Goal: Task Accomplishment & Management: Use online tool/utility

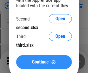
click at [44, 62] on span "Continue" at bounding box center [40, 62] width 17 height 5
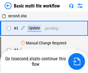
scroll to position [23, 0]
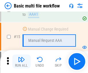
click at [21, 62] on img "button" at bounding box center [21, 59] width 7 height 7
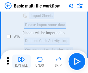
click at [21, 62] on img "button" at bounding box center [21, 59] width 7 height 7
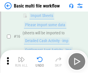
scroll to position [384, 0]
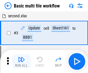
click at [21, 62] on img "button" at bounding box center [21, 59] width 7 height 7
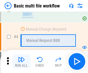
click at [21, 62] on img "button" at bounding box center [21, 59] width 7 height 7
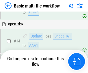
scroll to position [344, 0]
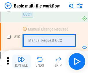
click at [21, 62] on img "button" at bounding box center [21, 59] width 7 height 7
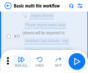
click at [21, 62] on img "button" at bounding box center [21, 59] width 7 height 7
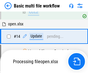
scroll to position [302, 0]
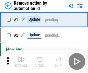
click at [21, 62] on img "button" at bounding box center [21, 59] width 7 height 7
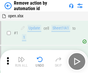
scroll to position [21, 0]
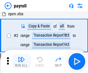
click at [21, 62] on img "button" at bounding box center [21, 59] width 7 height 7
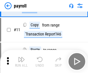
scroll to position [42, 0]
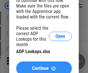
click at [44, 66] on span "Continue" at bounding box center [40, 68] width 17 height 5
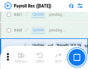
scroll to position [3078, 0]
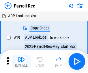
click at [21, 62] on img "button" at bounding box center [21, 59] width 7 height 7
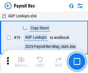
scroll to position [35, 0]
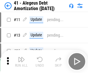
click at [21, 62] on img "button" at bounding box center [21, 59] width 7 height 7
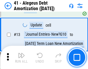
scroll to position [71, 0]
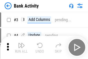
click at [21, 47] on img "button" at bounding box center [21, 45] width 7 height 7
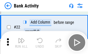
scroll to position [155, 0]
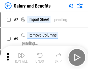
click at [21, 57] on img "button" at bounding box center [21, 55] width 7 height 7
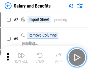
scroll to position [8, 0]
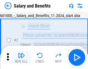
click at [21, 57] on img "button" at bounding box center [21, 55] width 7 height 7
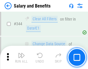
scroll to position [2705, 0]
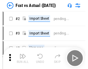
scroll to position [8, 0]
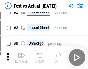
click at [21, 57] on img "button" at bounding box center [21, 55] width 7 height 7
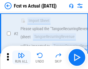
click at [21, 57] on img "button" at bounding box center [21, 55] width 7 height 7
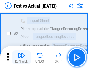
scroll to position [54, 0]
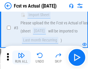
click at [21, 57] on img "button" at bounding box center [21, 55] width 7 height 7
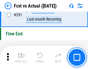
scroll to position [2734, 0]
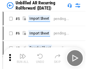
scroll to position [12, 0]
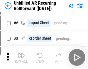
click at [21, 57] on img "button" at bounding box center [21, 55] width 7 height 7
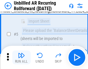
click at [21, 57] on img "button" at bounding box center [21, 55] width 7 height 7
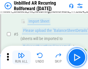
scroll to position [54, 0]
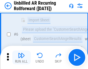
click at [21, 57] on img "button" at bounding box center [21, 55] width 7 height 7
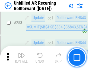
scroll to position [1962, 0]
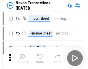
scroll to position [9, 0]
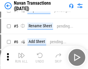
click at [21, 57] on img "button" at bounding box center [21, 55] width 7 height 7
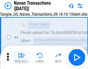
click at [21, 57] on img "button" at bounding box center [21, 55] width 7 height 7
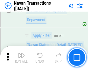
scroll to position [1873, 0]
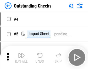
click at [21, 57] on img "button" at bounding box center [21, 55] width 7 height 7
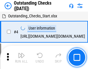
scroll to position [24, 0]
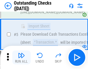
click at [21, 57] on img "button" at bounding box center [21, 55] width 7 height 7
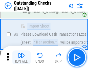
scroll to position [60, 0]
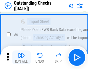
click at [21, 57] on img "button" at bounding box center [21, 55] width 7 height 7
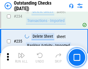
scroll to position [1754, 0]
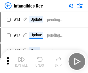
click at [21, 62] on img "button" at bounding box center [21, 59] width 7 height 7
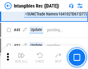
scroll to position [225, 0]
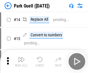
click at [21, 57] on img "button" at bounding box center [21, 59] width 7 height 7
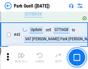
scroll to position [722, 0]
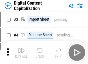
click at [21, 49] on img "button" at bounding box center [21, 50] width 7 height 7
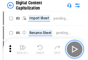
scroll to position [17, 0]
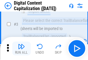
click at [21, 49] on img "button" at bounding box center [21, 46] width 7 height 7
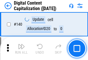
scroll to position [613, 0]
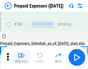
click at [21, 57] on img "button" at bounding box center [21, 55] width 7 height 7
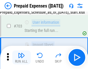
click at [21, 57] on img "button" at bounding box center [21, 55] width 7 height 7
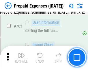
scroll to position [1588, 0]
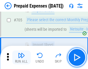
click at [21, 57] on img "button" at bounding box center [21, 55] width 7 height 7
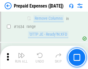
scroll to position [5624, 0]
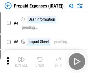
click at [21, 62] on img "button" at bounding box center [21, 59] width 7 height 7
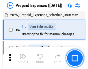
scroll to position [25, 0]
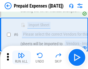
click at [21, 57] on img "button" at bounding box center [21, 55] width 7 height 7
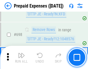
scroll to position [2011, 0]
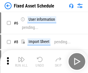
click at [21, 62] on img "button" at bounding box center [21, 59] width 7 height 7
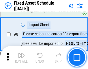
click at [21, 57] on img "button" at bounding box center [21, 55] width 7 height 7
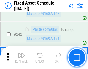
scroll to position [1789, 0]
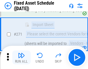
click at [21, 57] on img "button" at bounding box center [21, 55] width 7 height 7
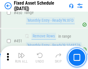
scroll to position [2582, 0]
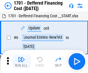
click at [21, 62] on img "button" at bounding box center [21, 59] width 7 height 7
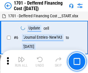
scroll to position [69, 0]
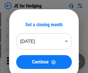
click at [21, 57] on img "button" at bounding box center [21, 59] width 7 height 7
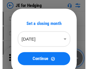
scroll to position [1, 0]
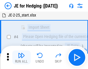
click at [21, 57] on img "button" at bounding box center [21, 55] width 7 height 7
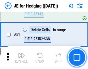
scroll to position [374, 0]
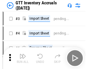
scroll to position [1, 0]
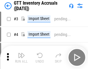
click at [21, 57] on img "button" at bounding box center [21, 55] width 7 height 7
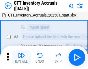
click at [21, 57] on img "button" at bounding box center [21, 55] width 7 height 7
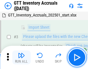
scroll to position [37, 0]
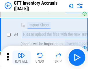
click at [21, 57] on img "button" at bounding box center [21, 55] width 7 height 7
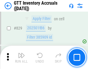
scroll to position [4384, 0]
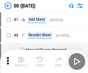
click at [21, 62] on img "button" at bounding box center [21, 59] width 7 height 7
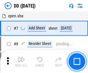
scroll to position [56, 0]
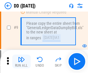
click at [21, 62] on img "button" at bounding box center [21, 59] width 7 height 7
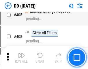
scroll to position [2584, 0]
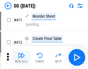
click at [21, 57] on img "button" at bounding box center [21, 55] width 7 height 7
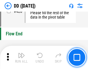
scroll to position [2765, 0]
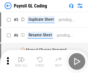
click at [21, 62] on img "button" at bounding box center [21, 59] width 7 height 7
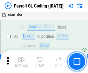
scroll to position [69, 0]
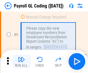
click at [21, 62] on img "button" at bounding box center [21, 59] width 7 height 7
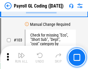
scroll to position [1355, 0]
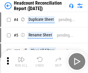
click at [21, 62] on img "button" at bounding box center [21, 59] width 7 height 7
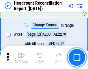
scroll to position [694, 0]
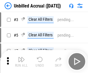
click at [21, 62] on img "button" at bounding box center [21, 59] width 7 height 7
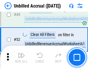
scroll to position [524, 0]
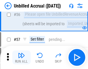
click at [21, 57] on img "button" at bounding box center [21, 55] width 7 height 7
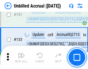
scroll to position [1721, 0]
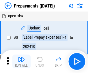
click at [21, 62] on img "button" at bounding box center [21, 59] width 7 height 7
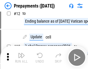
scroll to position [36, 0]
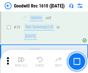
scroll to position [99, 0]
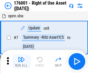
click at [21, 62] on img "button" at bounding box center [21, 59] width 7 height 7
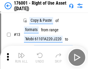
scroll to position [37, 0]
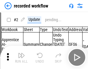
click at [21, 57] on img "button" at bounding box center [21, 55] width 7 height 7
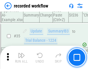
scroll to position [1805, 0]
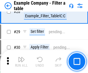
scroll to position [529, 0]
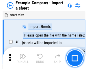
scroll to position [9, 0]
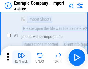
click at [21, 57] on img "button" at bounding box center [21, 55] width 7 height 7
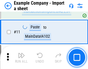
scroll to position [128, 0]
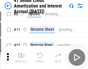
click at [21, 57] on img "button" at bounding box center [21, 55] width 7 height 7
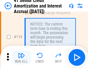
click at [21, 57] on img "button" at bounding box center [21, 55] width 7 height 7
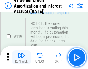
scroll to position [545, 0]
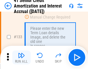
click at [21, 57] on img "button" at bounding box center [21, 55] width 7 height 7
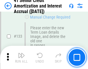
scroll to position [604, 0]
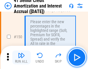
click at [21, 57] on img "button" at bounding box center [21, 55] width 7 height 7
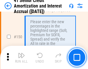
scroll to position [664, 0]
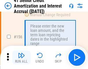
click at [21, 57] on img "button" at bounding box center [21, 55] width 7 height 7
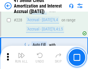
scroll to position [1294, 0]
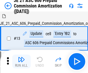
click at [21, 57] on img "button" at bounding box center [21, 59] width 7 height 7
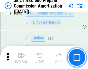
scroll to position [1063, 0]
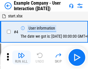
click at [21, 57] on img "button" at bounding box center [21, 55] width 7 height 7
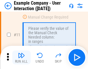
click at [21, 57] on img "button" at bounding box center [21, 55] width 7 height 7
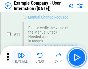
scroll to position [125, 0]
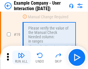
click at [21, 57] on img "button" at bounding box center [21, 55] width 7 height 7
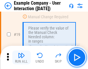
click at [21, 57] on img "button" at bounding box center [21, 55] width 7 height 7
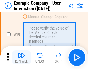
click at [21, 57] on img "button" at bounding box center [21, 55] width 7 height 7
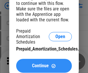
click at [44, 66] on span "Continue" at bounding box center [40, 66] width 17 height 5
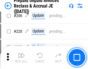
scroll to position [749, 0]
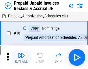
click at [21, 57] on img "button" at bounding box center [21, 55] width 7 height 7
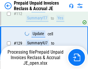
scroll to position [749, 0]
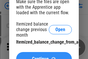
click at [44, 56] on span "Continue" at bounding box center [40, 58] width 17 height 5
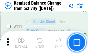
scroll to position [966, 0]
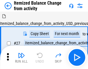
scroll to position [9, 0]
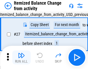
click at [21, 57] on img "button" at bounding box center [21, 55] width 7 height 7
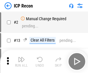
scroll to position [3, 0]
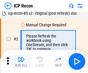
click at [21, 62] on img "button" at bounding box center [21, 59] width 7 height 7
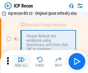
click at [21, 62] on img "button" at bounding box center [21, 59] width 7 height 7
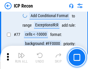
scroll to position [519, 0]
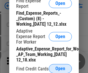
click at [60, 68] on span "Open" at bounding box center [60, 68] width 10 height 5
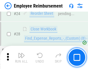
scroll to position [270, 0]
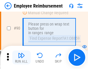
click at [21, 57] on img "button" at bounding box center [21, 55] width 7 height 7
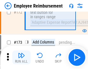
click at [21, 57] on img "button" at bounding box center [21, 55] width 7 height 7
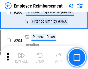
scroll to position [1461, 0]
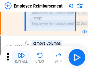
click at [21, 57] on img "button" at bounding box center [21, 55] width 7 height 7
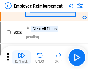
click at [21, 57] on img "button" at bounding box center [21, 55] width 7 height 7
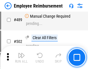
scroll to position [3671, 0]
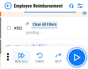
click at [21, 57] on img "button" at bounding box center [21, 55] width 7 height 7
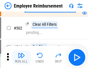
click at [21, 57] on img "button" at bounding box center [21, 55] width 7 height 7
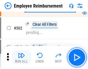
click at [21, 57] on img "button" at bounding box center [21, 55] width 7 height 7
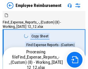
scroll to position [20, 0]
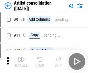
click at [21, 62] on img "button" at bounding box center [21, 59] width 7 height 7
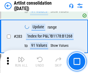
scroll to position [2389, 0]
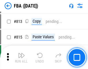
scroll to position [5022, 0]
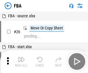
scroll to position [6, 0]
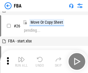
click at [21, 62] on img "button" at bounding box center [21, 59] width 7 height 7
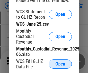
click at [60, 64] on span "Open" at bounding box center [60, 64] width 10 height 5
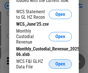
click at [60, 64] on span "Open" at bounding box center [60, 64] width 10 height 5
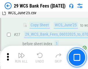
scroll to position [115, 0]
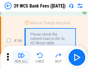
click at [21, 57] on img "button" at bounding box center [21, 55] width 7 height 7
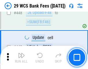
scroll to position [2797, 0]
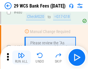
click at [21, 57] on img "button" at bounding box center [21, 55] width 7 height 7
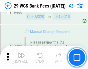
scroll to position [2978, 0]
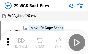
scroll to position [10, 0]
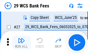
click at [21, 43] on img "button" at bounding box center [21, 40] width 7 height 7
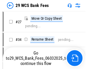
scroll to position [1, 0]
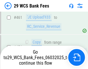
scroll to position [2938, 0]
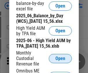
click at [60, 61] on span "Open" at bounding box center [60, 58] width 10 height 5
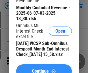
click at [44, 69] on span "Continue" at bounding box center [40, 71] width 17 height 5
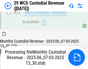
scroll to position [603, 0]
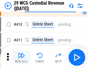
click at [21, 57] on img "button" at bounding box center [21, 55] width 7 height 7
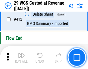
scroll to position [2759, 0]
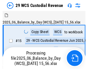
scroll to position [14, 0]
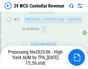
scroll to position [297, 0]
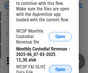
click at [60, 68] on span "Open" at bounding box center [60, 69] width 10 height 5
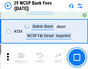
scroll to position [1920, 0]
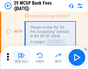
click at [21, 57] on img "button" at bounding box center [21, 55] width 7 height 7
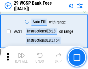
scroll to position [3257, 0]
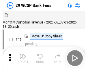
scroll to position [14, 0]
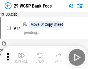
click at [21, 57] on img "button" at bounding box center [21, 55] width 7 height 7
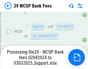
scroll to position [3216, 0]
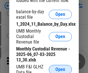
click at [60, 68] on span "Open" at bounding box center [60, 69] width 10 height 5
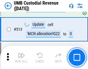
scroll to position [2794, 0]
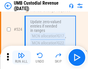
click at [21, 57] on img "button" at bounding box center [21, 55] width 7 height 7
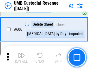
scroll to position [3334, 0]
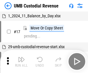
scroll to position [4, 0]
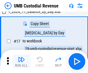
click at [21, 62] on img "button" at bounding box center [21, 59] width 7 height 7
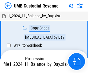
scroll to position [4, 0]
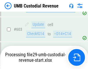
scroll to position [3321, 0]
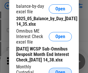
click at [60, 70] on span "Open" at bounding box center [60, 72] width 10 height 5
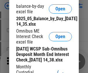
scroll to position [110, 0]
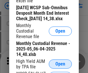
click at [60, 66] on span "Open" at bounding box center [60, 64] width 10 height 5
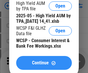
click at [44, 65] on span "Continue" at bounding box center [40, 63] width 17 height 5
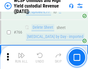
scroll to position [4707, 0]
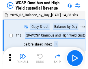
scroll to position [3, 0]
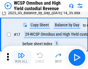
click at [21, 57] on img "button" at bounding box center [21, 55] width 7 height 7
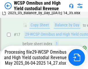
scroll to position [120, 0]
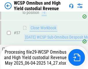
scroll to position [593, 0]
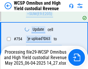
scroll to position [4693, 0]
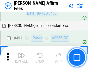
scroll to position [1571, 0]
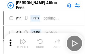
scroll to position [6, 0]
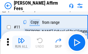
click at [21, 43] on img "button" at bounding box center [21, 40] width 7 height 7
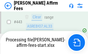
scroll to position [1515, 0]
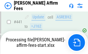
scroll to position [1515, 0]
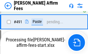
scroll to position [1548, 0]
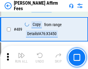
scroll to position [1508, 0]
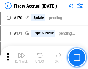
scroll to position [1244, 0]
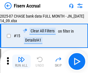
click at [21, 62] on img "button" at bounding box center [21, 59] width 7 height 7
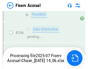
scroll to position [1482, 0]
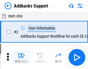
click at [21, 57] on img "button" at bounding box center [21, 55] width 7 height 7
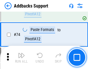
scroll to position [421, 0]
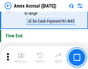
scroll to position [1762, 0]
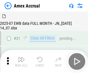
click at [21, 62] on img "button" at bounding box center [21, 59] width 7 height 7
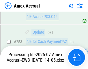
scroll to position [1721, 0]
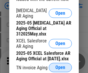
click at [60, 66] on span "Open" at bounding box center [60, 67] width 10 height 5
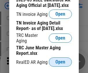
click at [60, 60] on span "Open" at bounding box center [60, 62] width 10 height 5
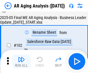
click at [21, 62] on img "button" at bounding box center [21, 59] width 7 height 7
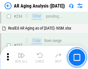
scroll to position [895, 0]
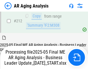
scroll to position [889, 0]
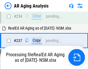
scroll to position [913, 0]
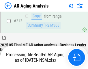
scroll to position [868, 0]
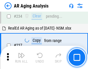
scroll to position [889, 0]
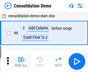
click at [21, 62] on img "button" at bounding box center [21, 59] width 7 height 7
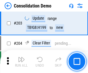
scroll to position [1811, 0]
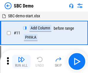
click at [21, 62] on img "button" at bounding box center [21, 59] width 7 height 7
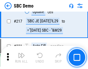
scroll to position [1426, 0]
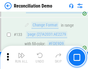
scroll to position [686, 0]
